Goal: Task Accomplishment & Management: Manage account settings

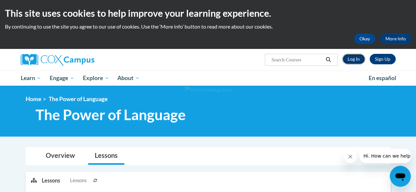
click at [353, 60] on link "Log In" at bounding box center [353, 59] width 23 height 11
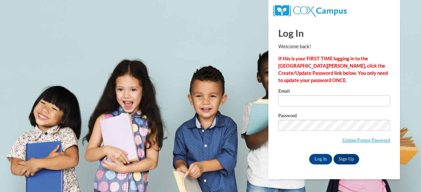
click at [296, 107] on div "Email" at bounding box center [334, 100] width 112 height 23
click at [291, 98] on input "Email" at bounding box center [334, 100] width 112 height 11
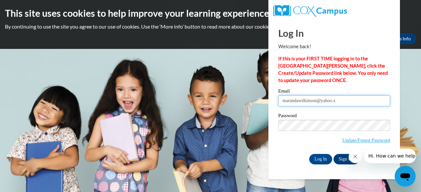
click at [349, 98] on input "marandawilkinson@yahoo.x" at bounding box center [334, 100] width 112 height 11
type input "marandawilkinson@yahoo.com"
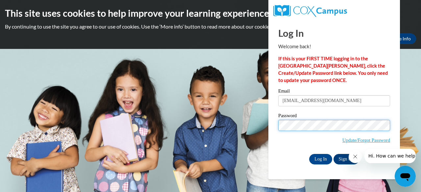
click at [309, 154] on input "Log In" at bounding box center [320, 159] width 23 height 11
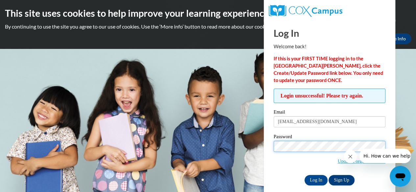
click at [304, 175] on input "Log In" at bounding box center [315, 180] width 23 height 11
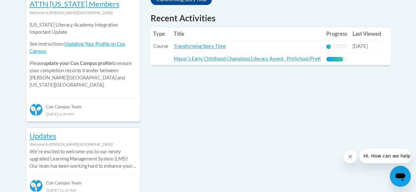
scroll to position [305, 0]
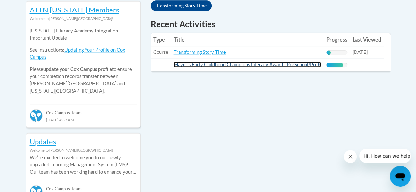
click at [206, 64] on link "Mayorʹs Early Childhood Champions Literacy Award - PreSchool/PreK" at bounding box center [246, 65] width 147 height 6
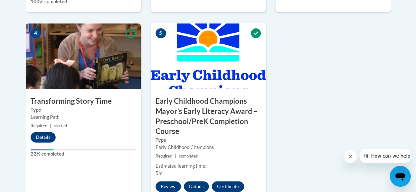
scroll to position [427, 0]
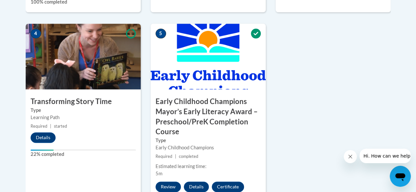
click at [79, 80] on img at bounding box center [83, 57] width 115 height 66
click at [43, 138] on button "Details" at bounding box center [43, 137] width 25 height 11
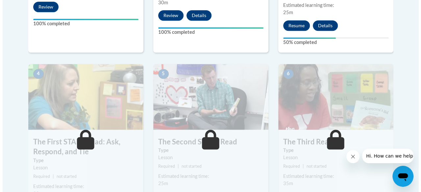
scroll to position [349, 0]
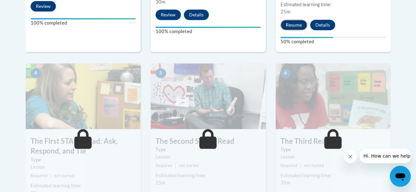
click at [294, 23] on button "Resume" at bounding box center [293, 25] width 27 height 11
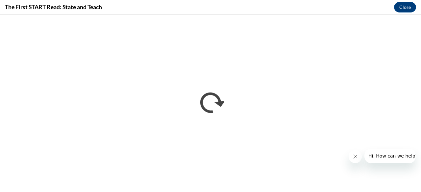
scroll to position [0, 0]
